Goal: Task Accomplishment & Management: Manage account settings

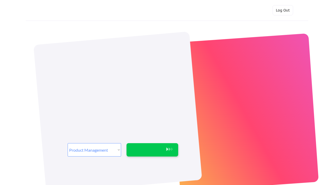
select select ""product""
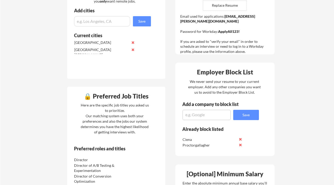
scroll to position [97, 0]
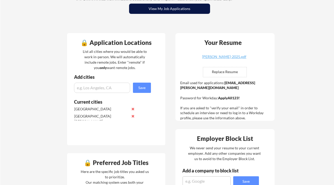
click at [158, 11] on button "View My Job Applications" at bounding box center [169, 9] width 81 height 10
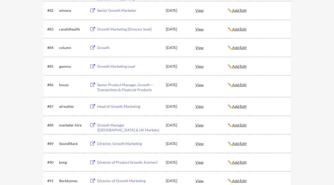
scroll to position [1888, 0]
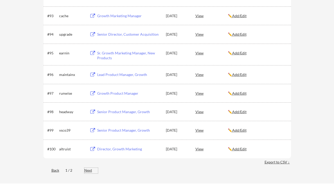
click at [86, 171] on div "Next" at bounding box center [91, 170] width 14 height 5
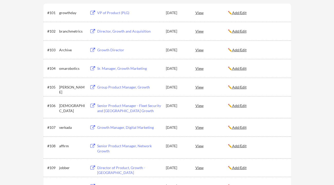
scroll to position [0, 0]
